Goal: Information Seeking & Learning: Learn about a topic

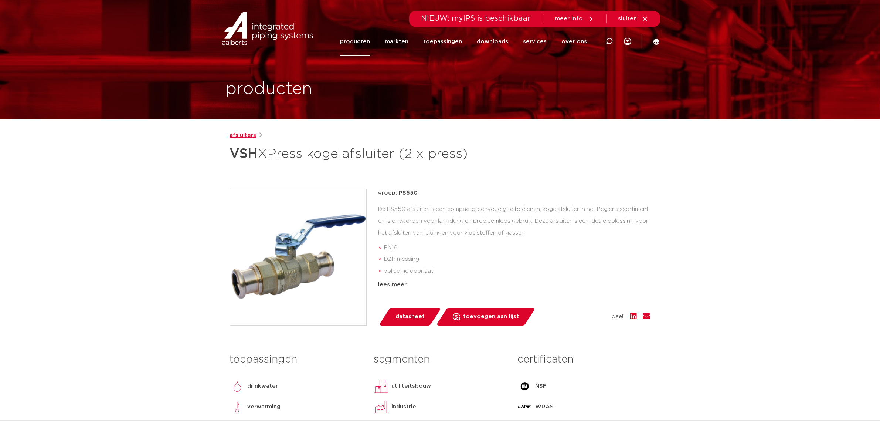
click at [243, 133] on link "afsluiters" at bounding box center [243, 135] width 27 height 9
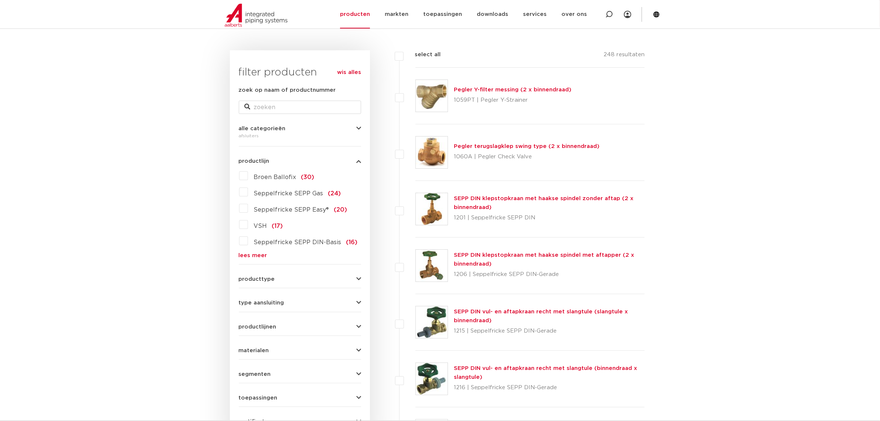
drag, startPoint x: 808, startPoint y: 80, endPoint x: 748, endPoint y: 92, distance: 61.0
click at [359, 13] on link "producten" at bounding box center [355, 14] width 30 height 28
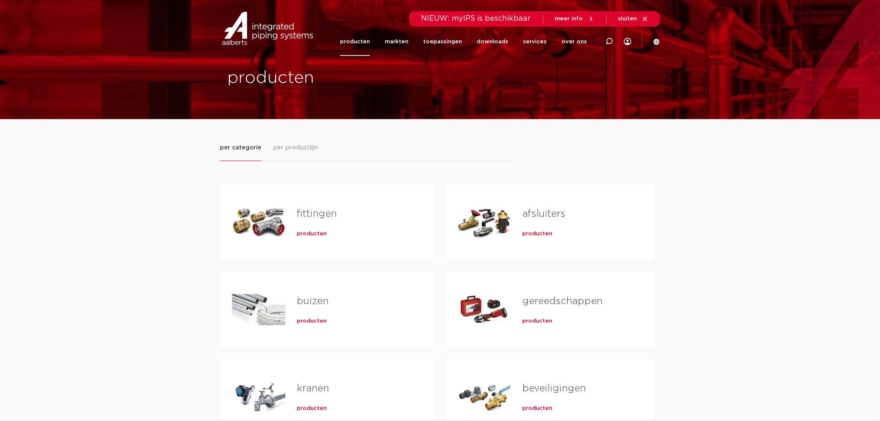
click at [292, 218] on div "fittingen producten" at bounding box center [353, 222] width 137 height 52
click at [307, 233] on span "producten" at bounding box center [312, 233] width 30 height 7
click at [537, 235] on span "producten" at bounding box center [537, 233] width 30 height 7
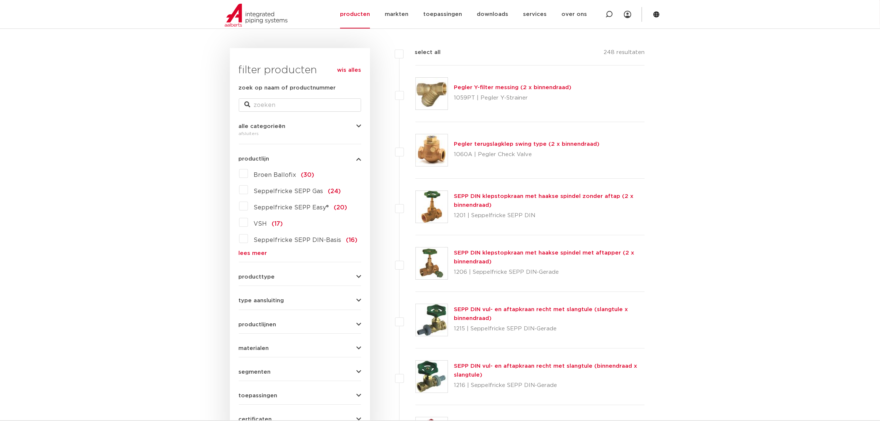
scroll to position [46, 0]
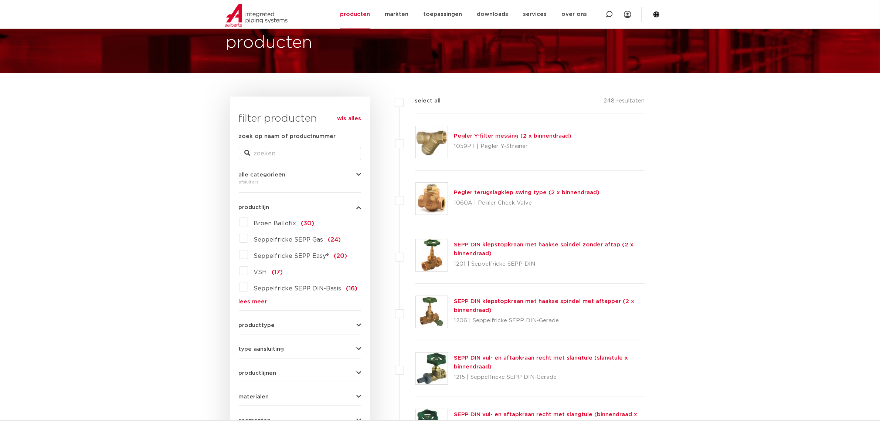
click at [252, 300] on link "lees meer" at bounding box center [300, 302] width 122 height 6
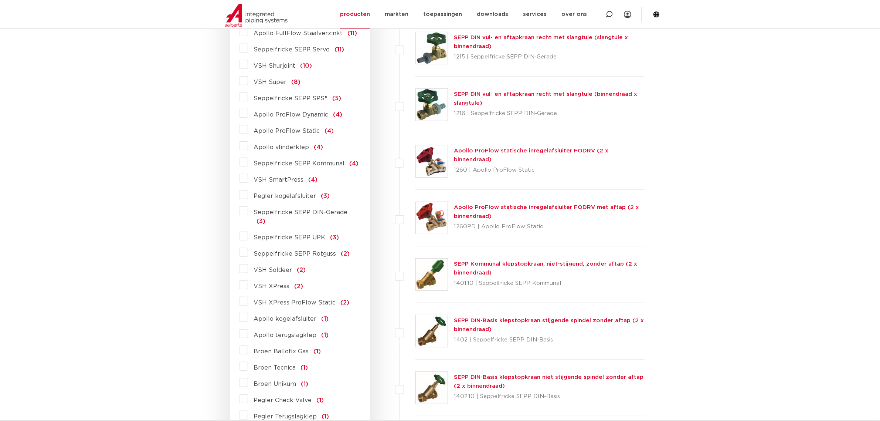
scroll to position [370, 0]
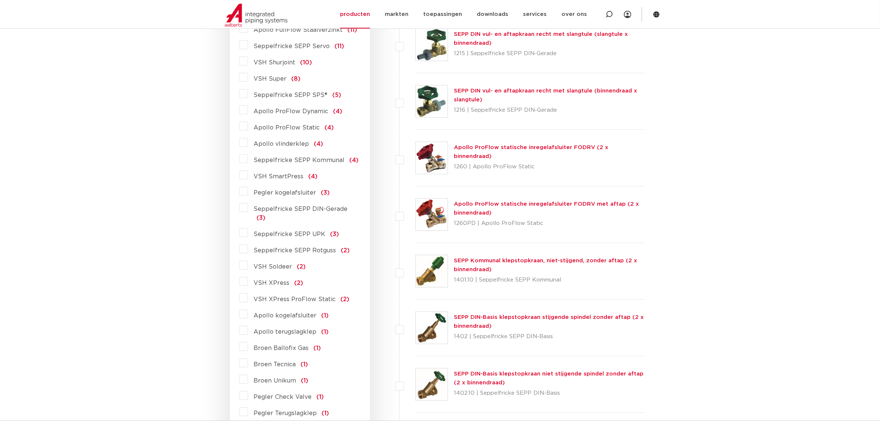
click at [248, 275] on label "VSH XPress (2)" at bounding box center [275, 281] width 55 height 12
click at [0, 0] on input "VSH XPress (2)" at bounding box center [0, 0] width 0 height 0
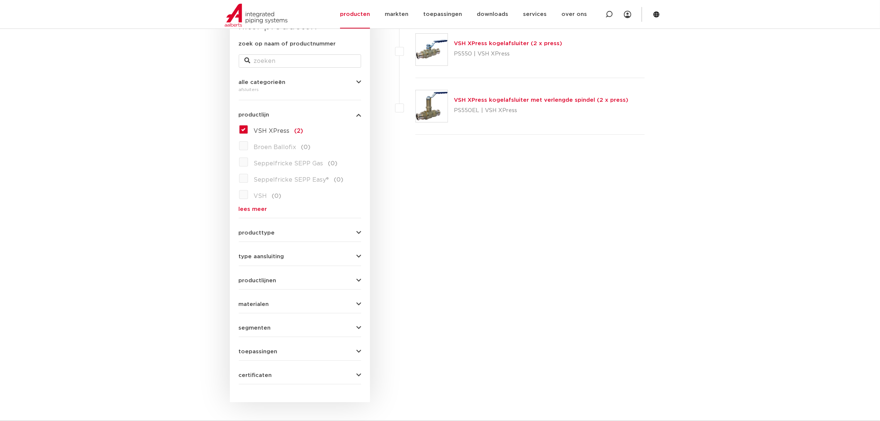
scroll to position [92, 0]
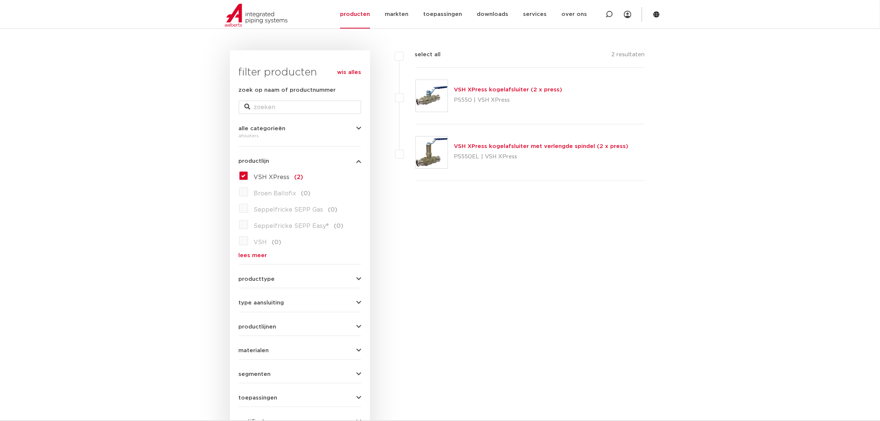
click at [257, 255] on link "lees meer" at bounding box center [300, 255] width 122 height 6
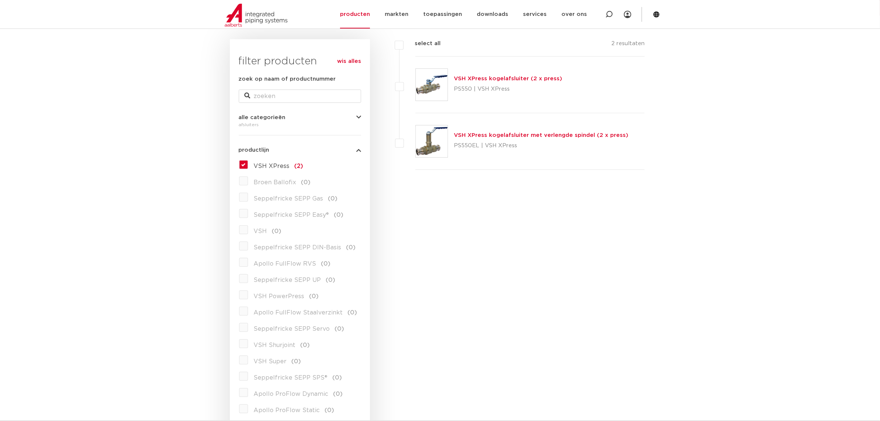
scroll to position [46, 0]
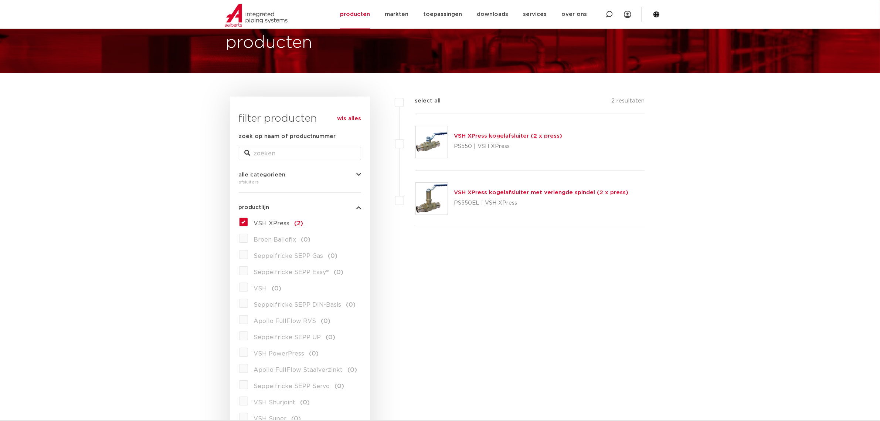
click at [248, 222] on label "VSH XPress (2)" at bounding box center [275, 222] width 55 height 12
click at [0, 0] on input "VSH XPress (2)" at bounding box center [0, 0] width 0 height 0
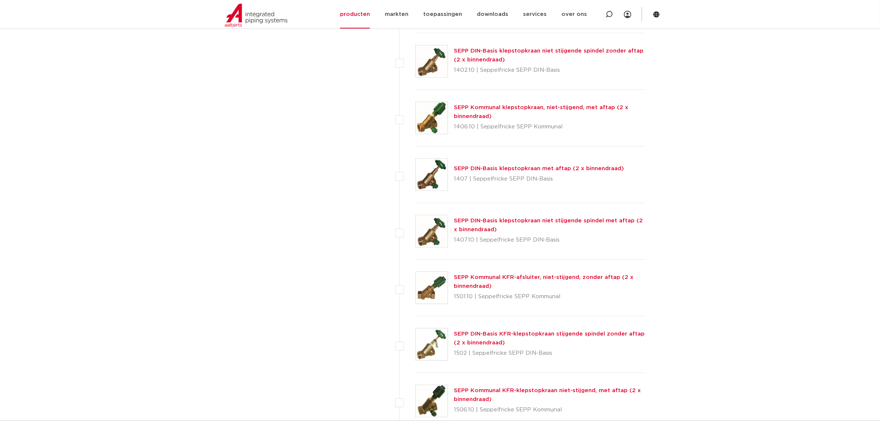
scroll to position [693, 0]
